Goal: Complete application form

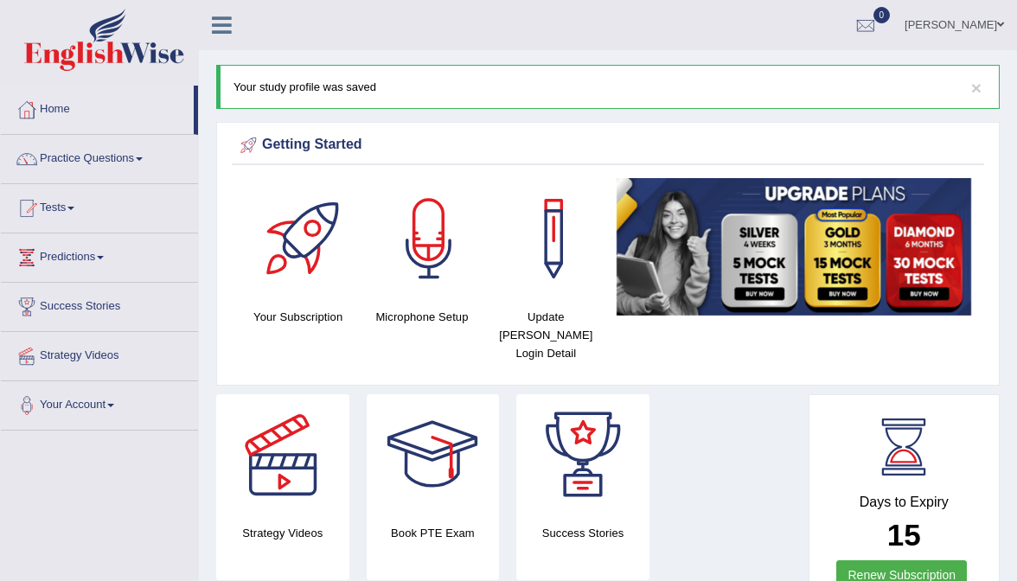
click at [952, 31] on link "Amanpreet Singh" at bounding box center [954, 22] width 125 height 45
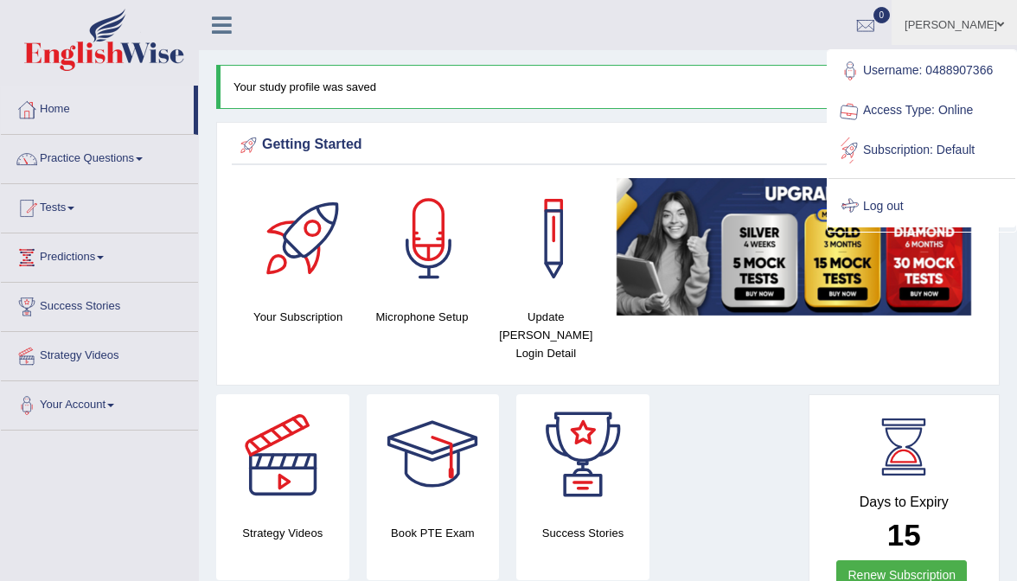
click at [910, 194] on link "Log out" at bounding box center [922, 207] width 187 height 40
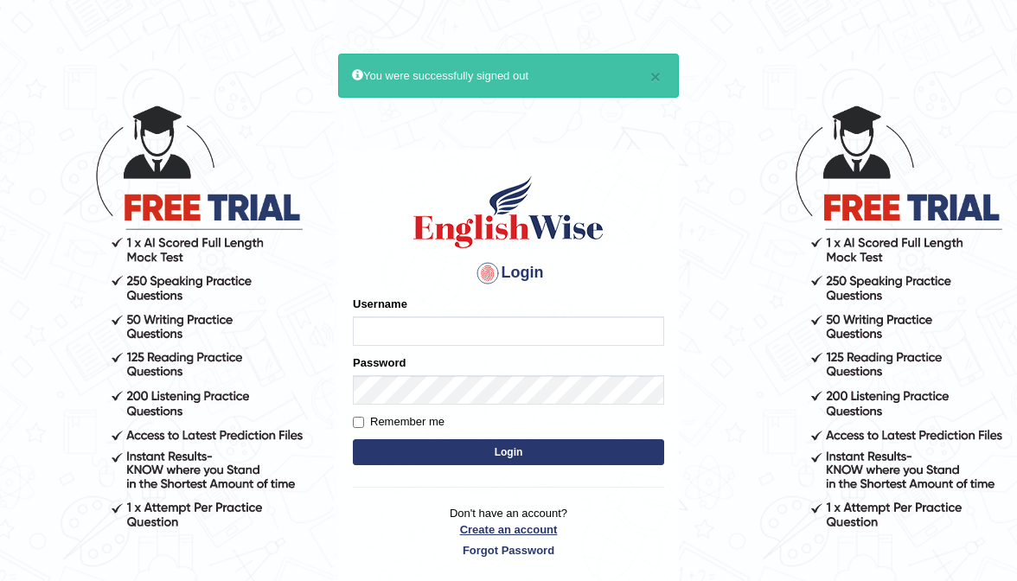
click at [483, 529] on link "Create an account" at bounding box center [508, 530] width 311 height 16
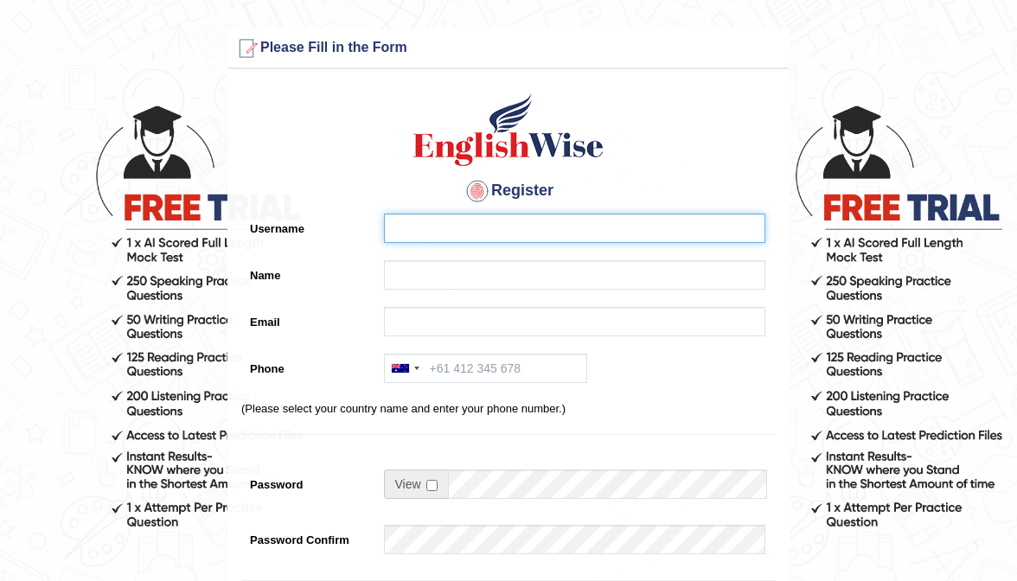
click at [439, 232] on input "Username" at bounding box center [575, 228] width 382 height 29
type input "0426786049"
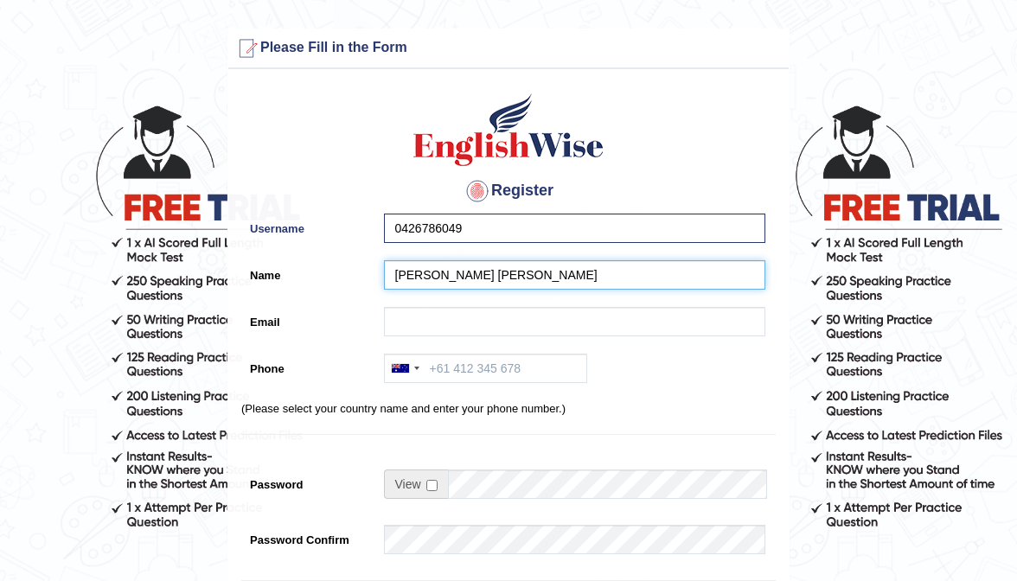
type input "[PERSON_NAME] [PERSON_NAME]"
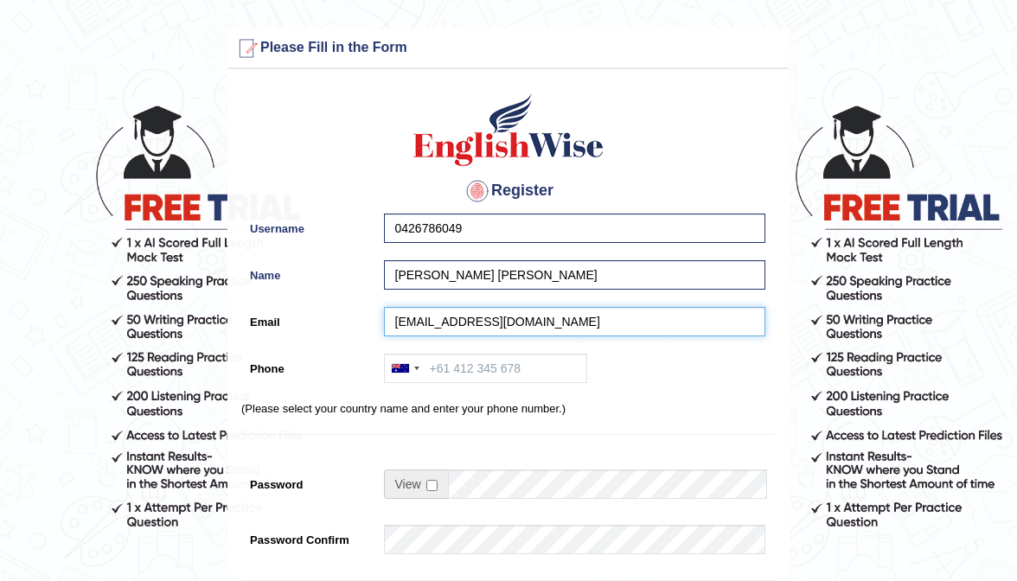
type input "keeshiaann@yahoo.com"
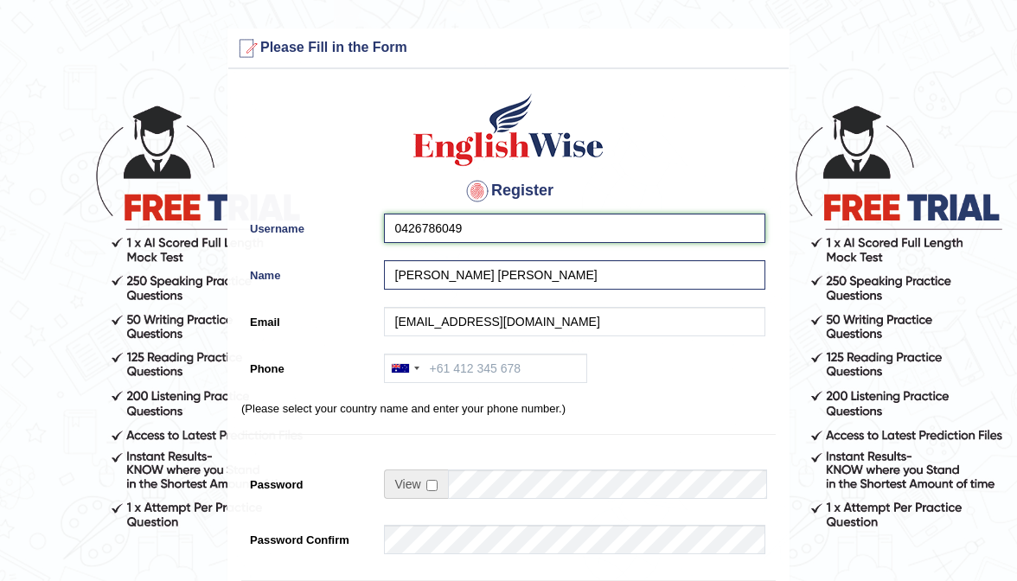
click at [502, 235] on input "0426786049" at bounding box center [575, 228] width 382 height 29
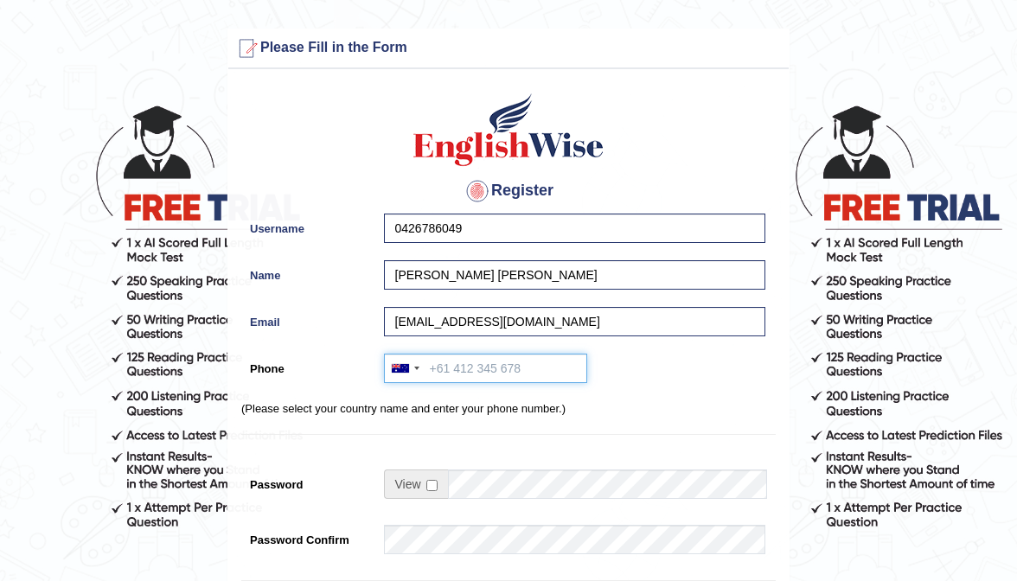
paste input "0426786049"
type input "0426786049"
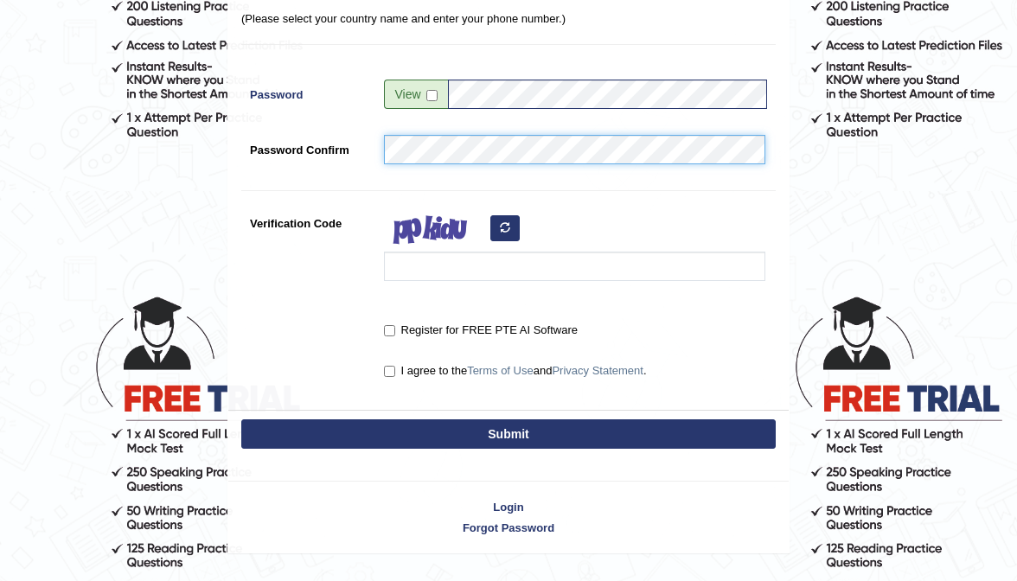
scroll to position [387, 0]
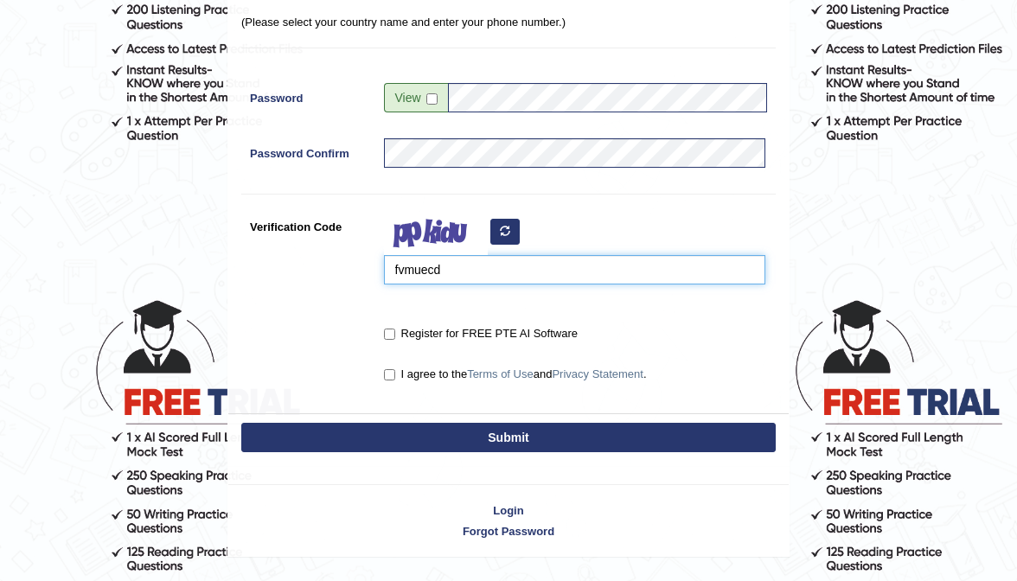
type input "fvmuecd"
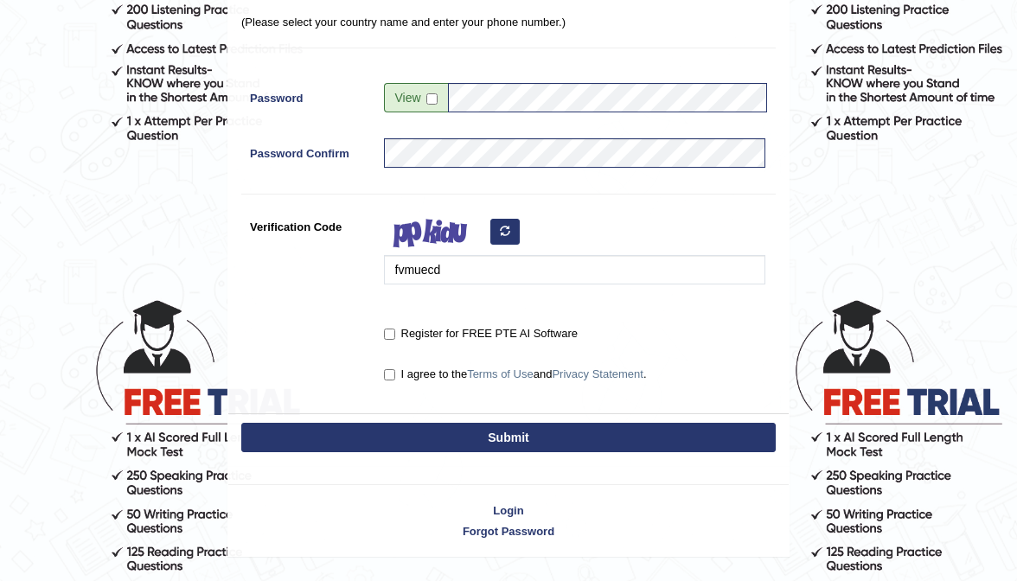
click at [386, 330] on input "Register for FREE PTE AI Software" at bounding box center [389, 334] width 11 height 11
checkbox input "true"
click at [391, 372] on input "I agree to the Terms of Use and Privacy Statement ." at bounding box center [389, 374] width 11 height 11
checkbox input "true"
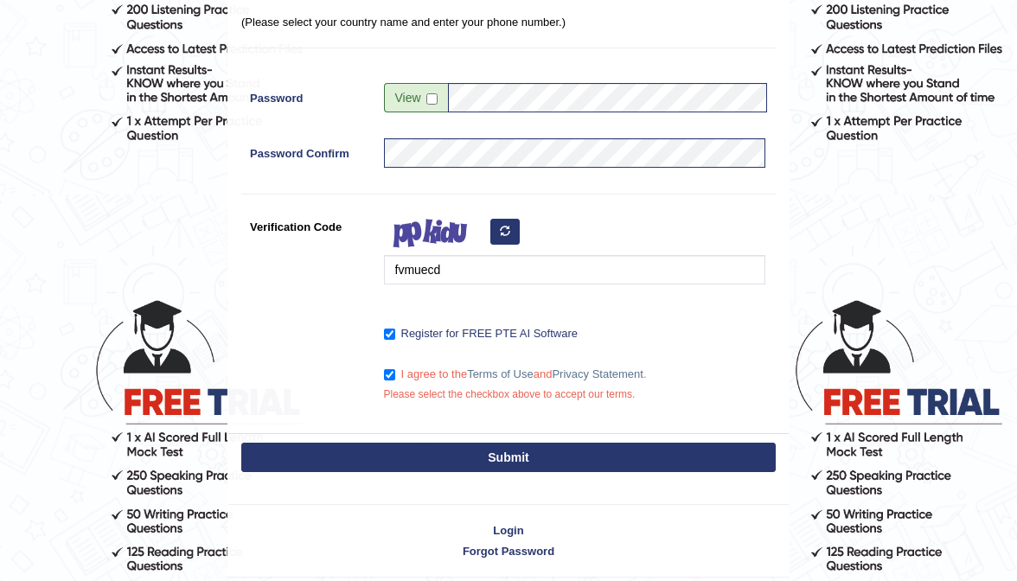
click at [432, 470] on div "Submit" at bounding box center [508, 459] width 561 height 52
click at [440, 463] on button "Submit" at bounding box center [508, 457] width 535 height 29
type input "+61426786049"
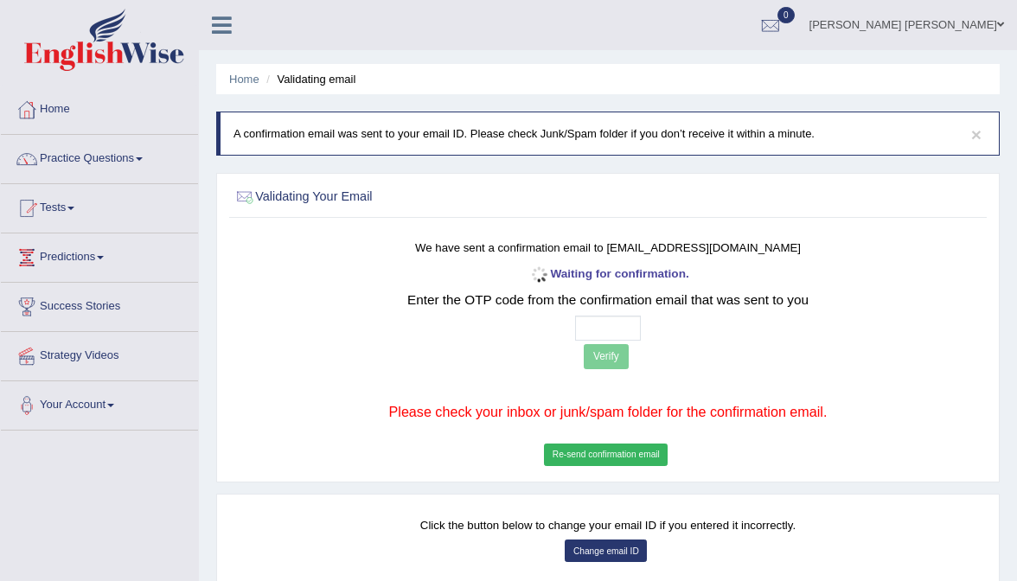
click at [588, 325] on input "text" at bounding box center [608, 328] width 67 height 25
type input "9 7 9 0"
click at [613, 363] on button "Verify" at bounding box center [606, 356] width 45 height 25
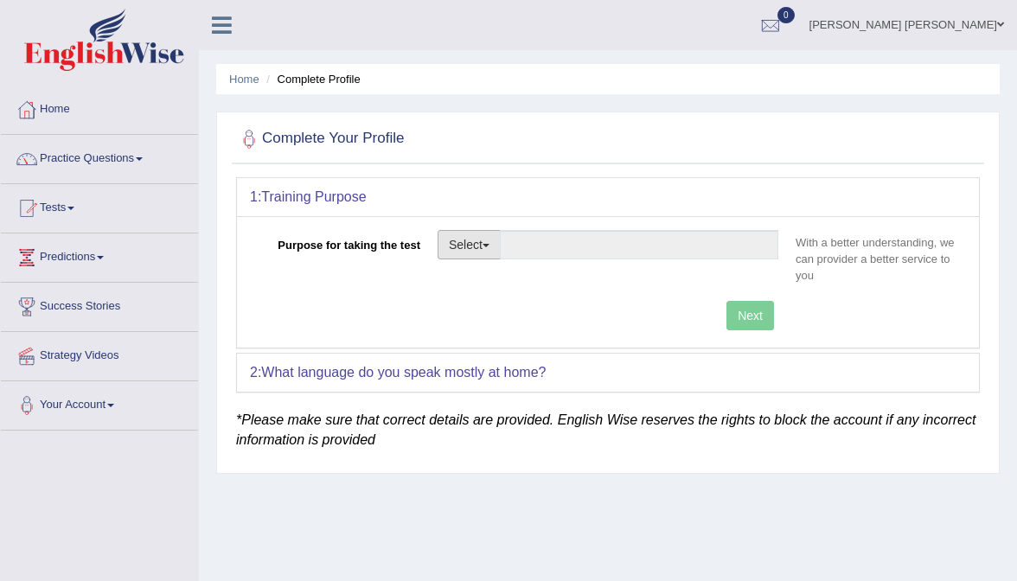
click at [488, 245] on span "button" at bounding box center [486, 245] width 7 height 3
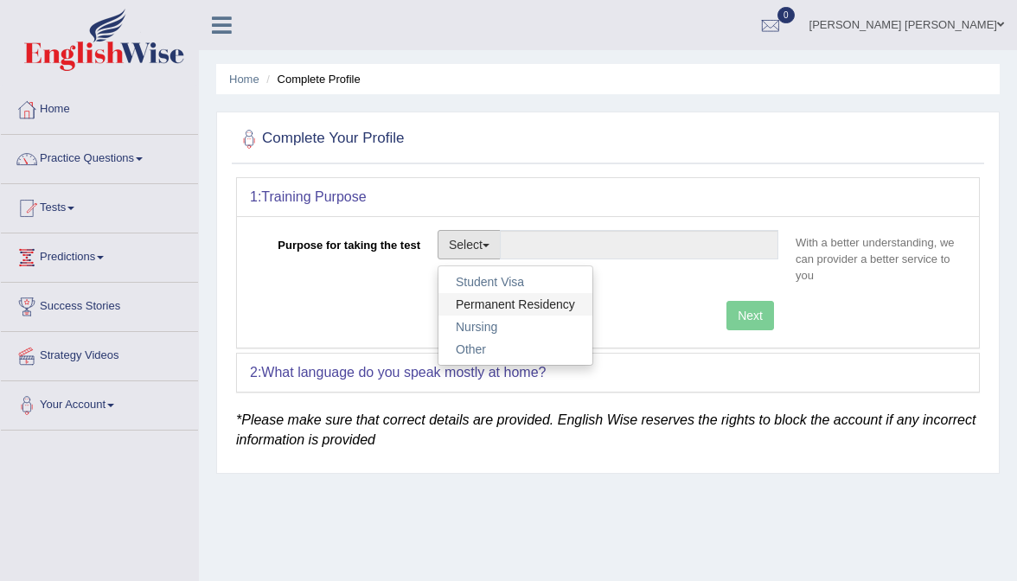
click at [495, 299] on link "Permanent Residency" at bounding box center [516, 304] width 154 height 22
type input "Permanent Residency"
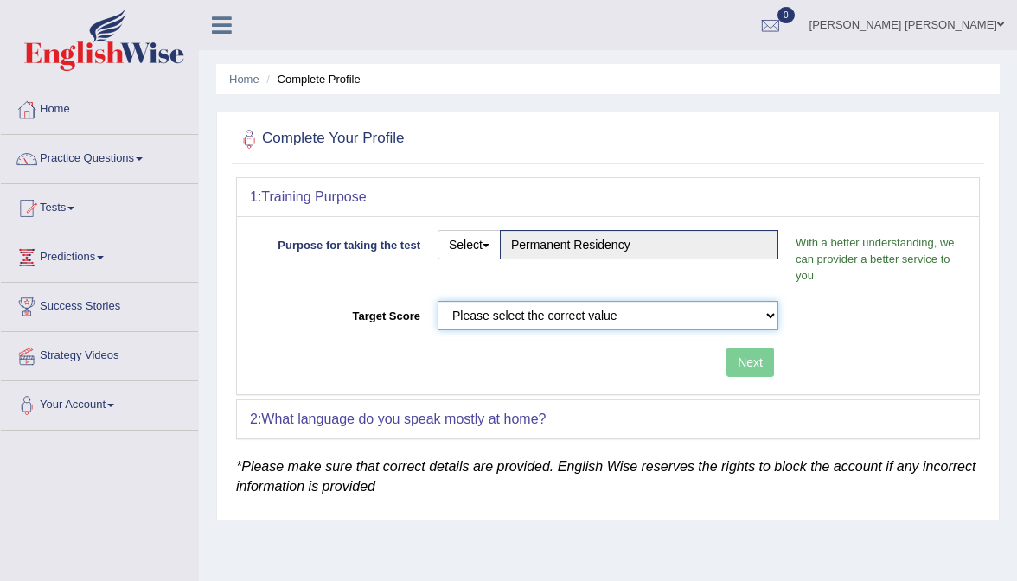
select select "50"
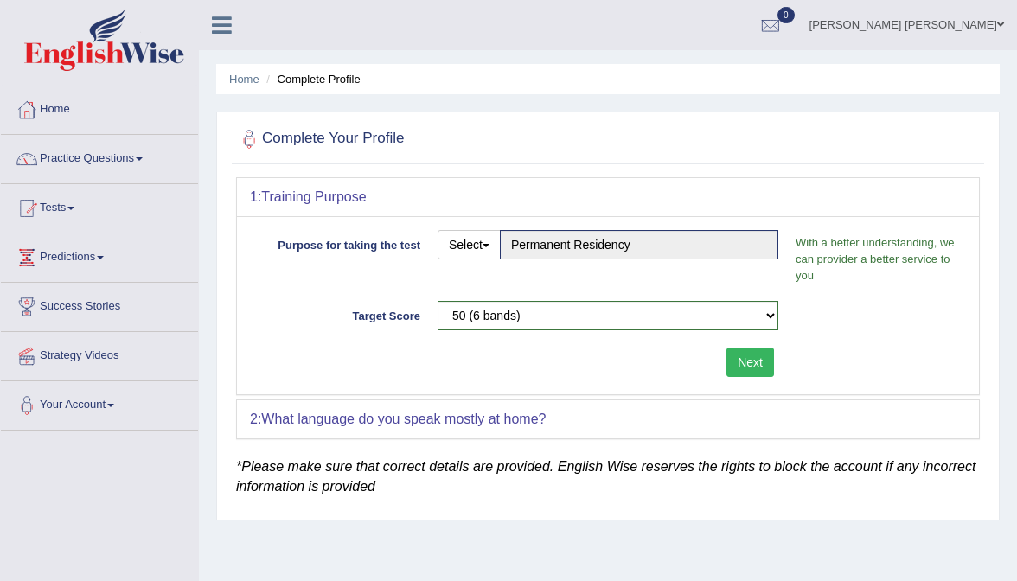
click at [765, 360] on button "Next" at bounding box center [751, 362] width 48 height 29
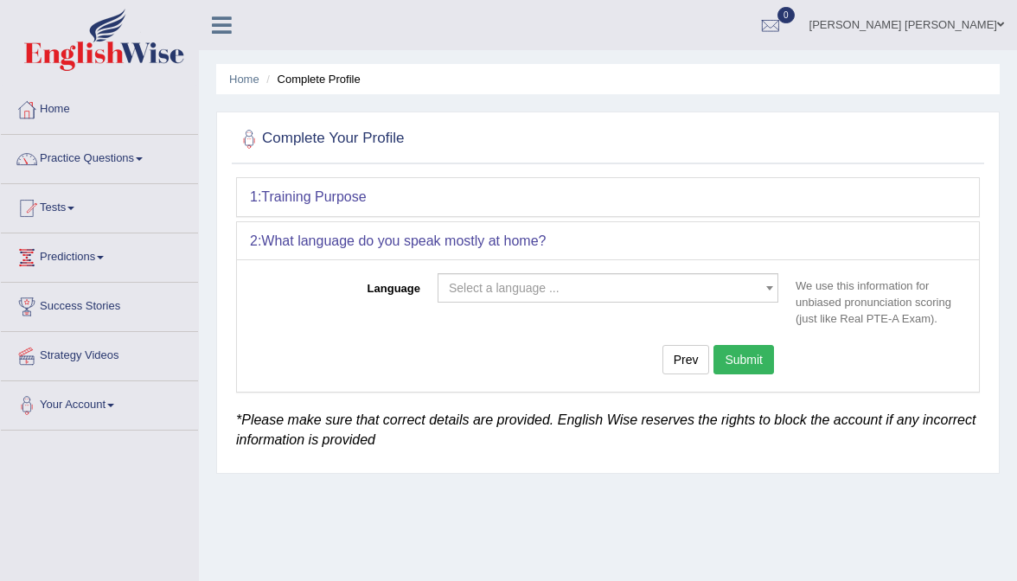
click at [484, 273] on span "Select a language ..." at bounding box center [608, 287] width 341 height 29
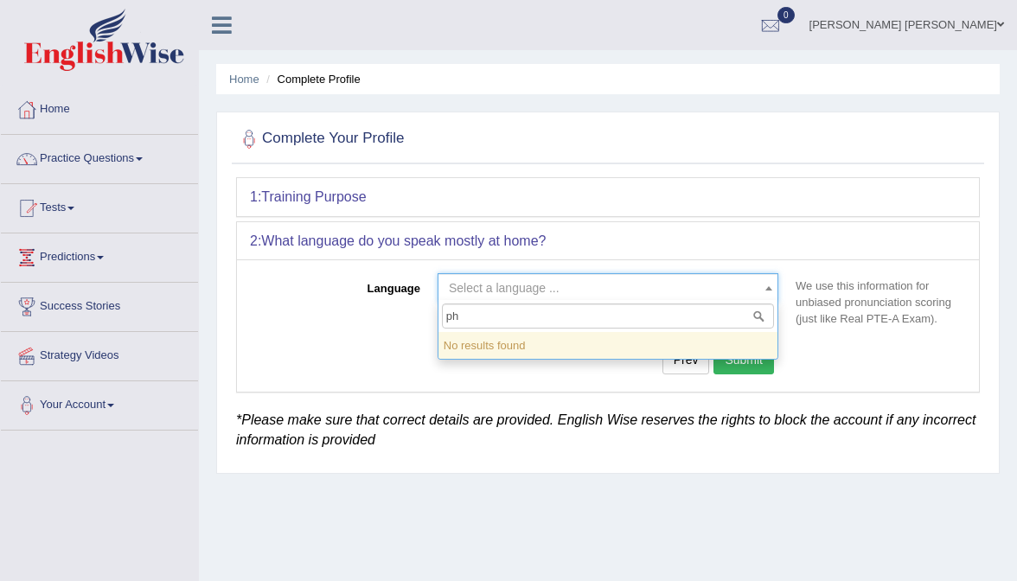
type input "p"
type input "f"
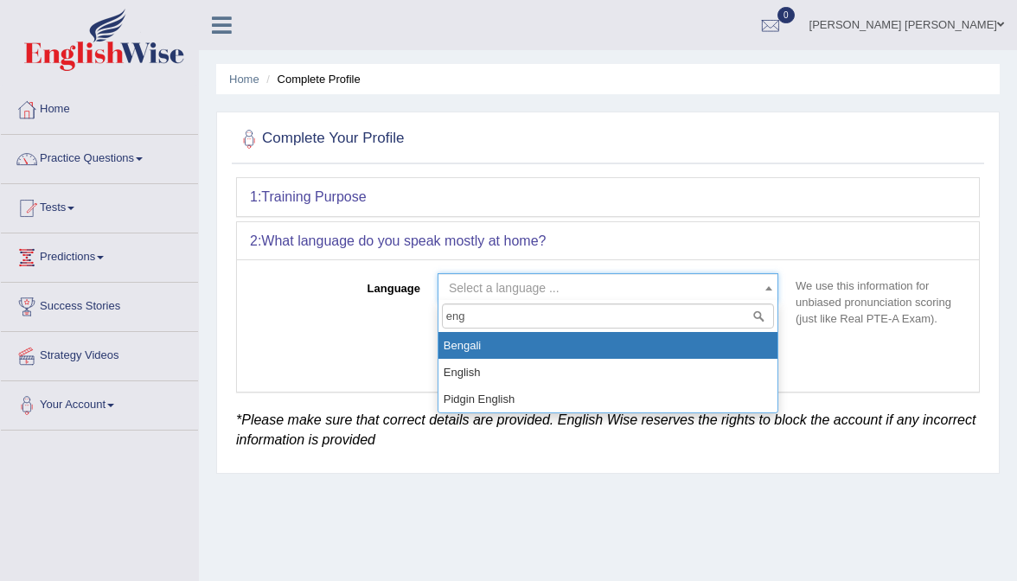
type input "engl"
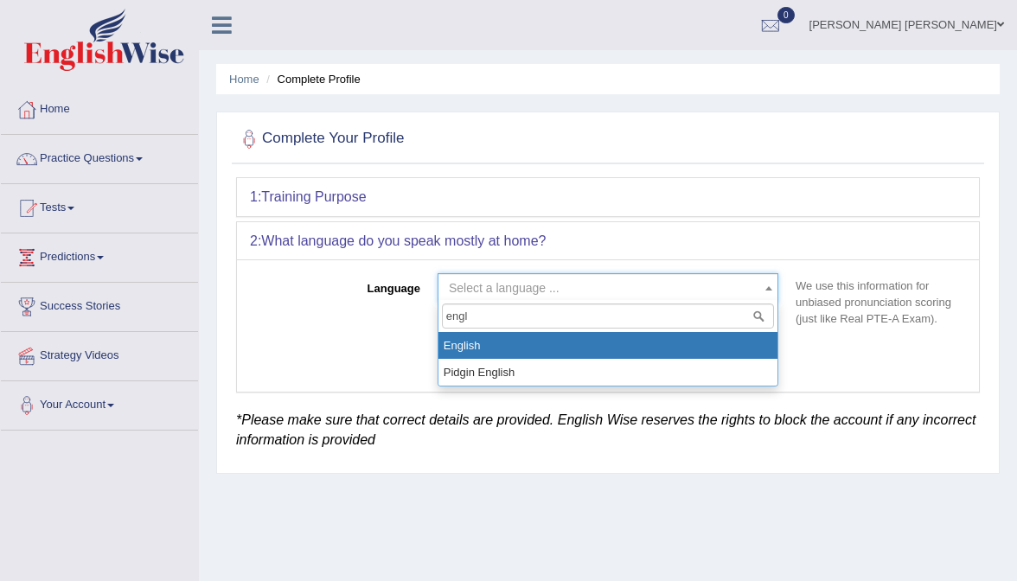
select select "English"
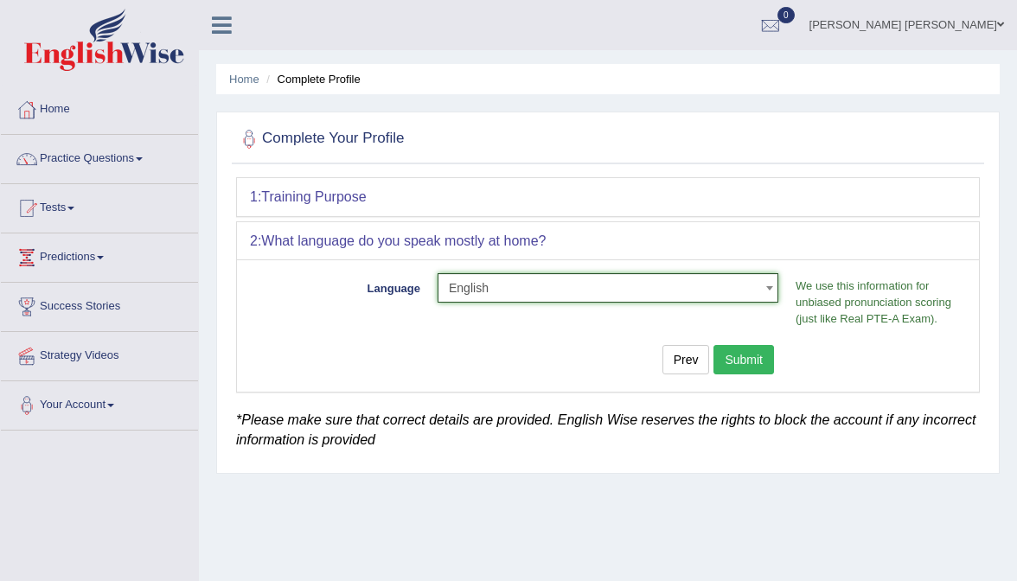
click at [758, 358] on button "Submit" at bounding box center [744, 359] width 61 height 29
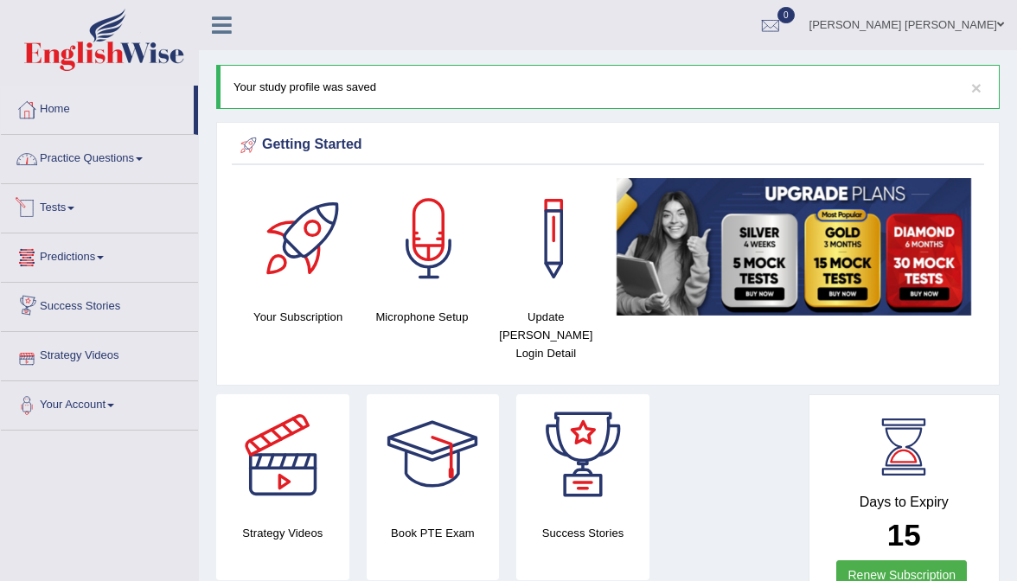
click at [121, 163] on link "Practice Questions" at bounding box center [99, 156] width 197 height 43
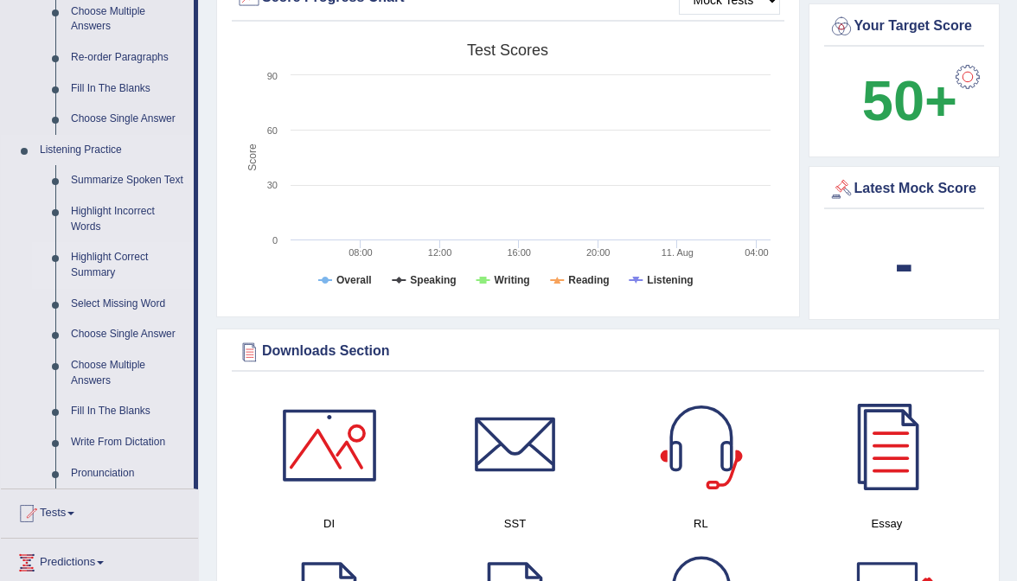
scroll to position [638, 0]
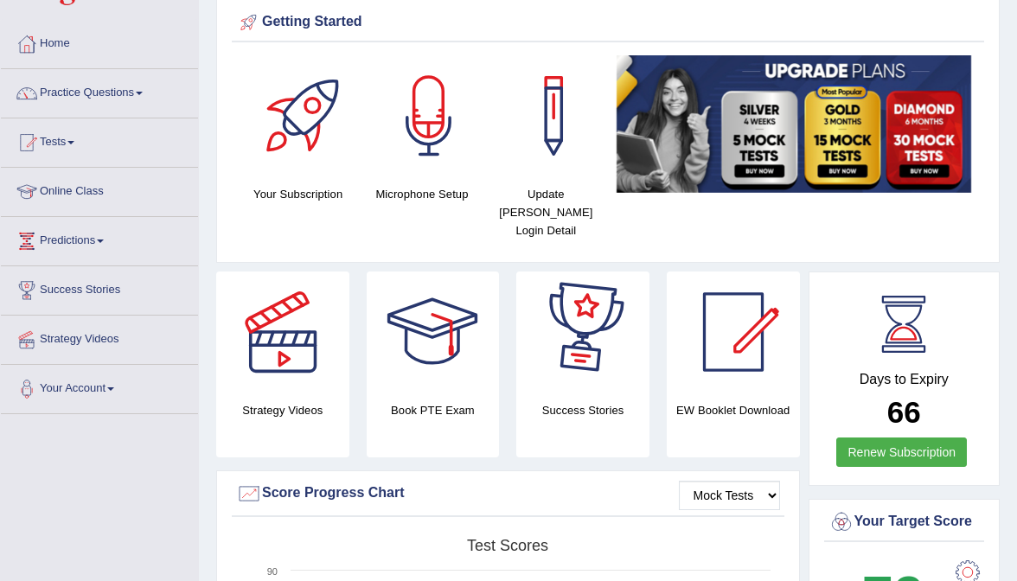
scroll to position [66, 0]
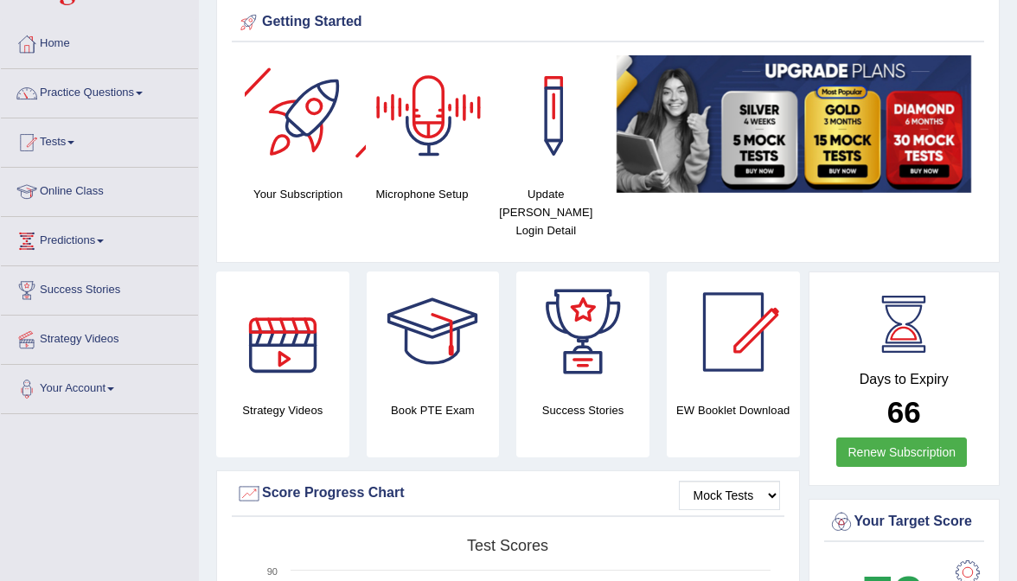
click at [384, 3] on div "Getting Started Your Subscription Microphone Setup Update [PERSON_NAME] Login D…" at bounding box center [608, 131] width 784 height 264
